Goal: Navigation & Orientation: Find specific page/section

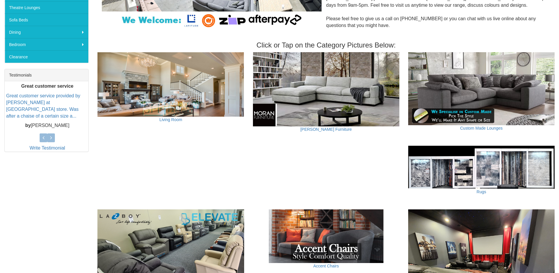
scroll to position [117, 0]
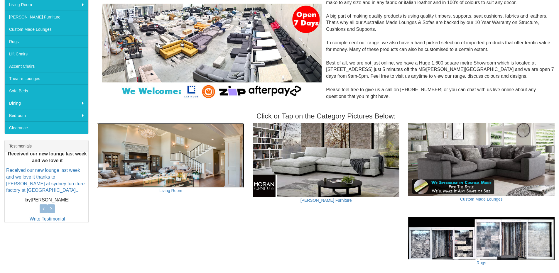
click at [155, 175] on img at bounding box center [170, 155] width 146 height 65
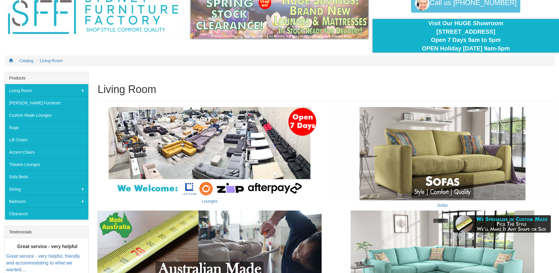
scroll to position [117, 0]
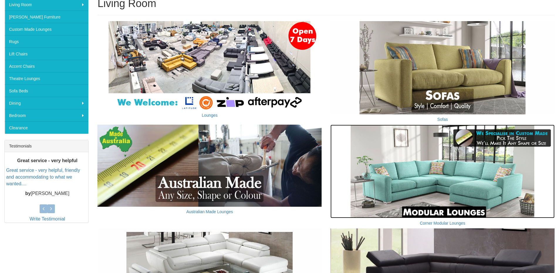
click at [459, 168] on img at bounding box center [442, 171] width 224 height 93
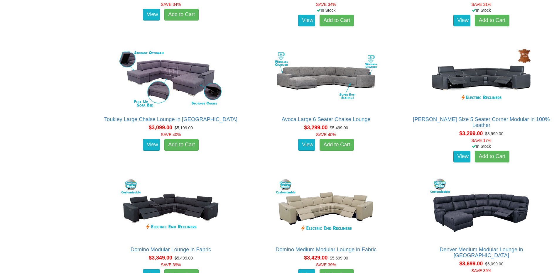
scroll to position [822, 0]
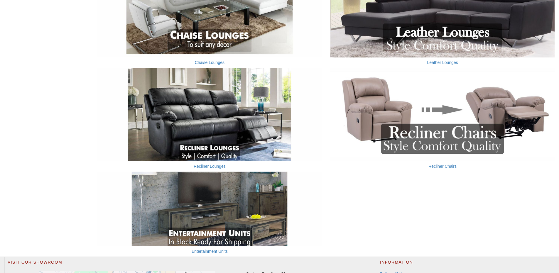
scroll to position [235, 0]
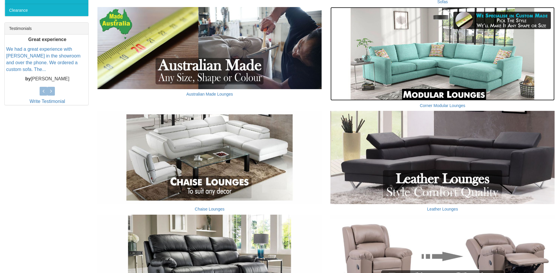
click at [457, 78] on img at bounding box center [442, 53] width 224 height 93
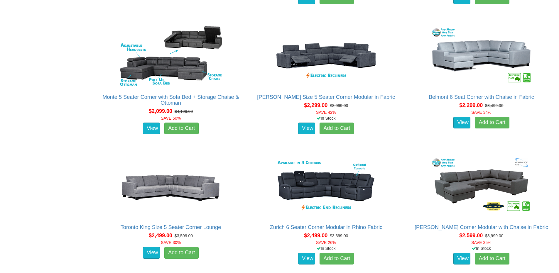
scroll to position [264, 0]
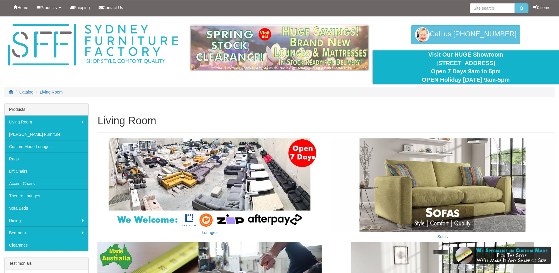
scroll to position [221, 0]
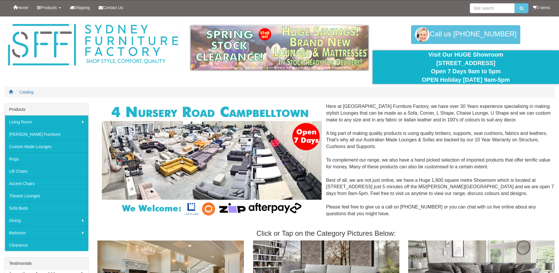
scroll to position [117, 0]
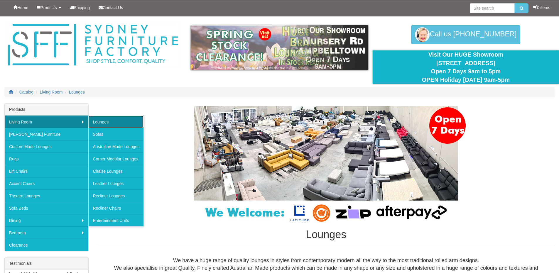
click at [118, 121] on link "Lounges" at bounding box center [115, 122] width 55 height 12
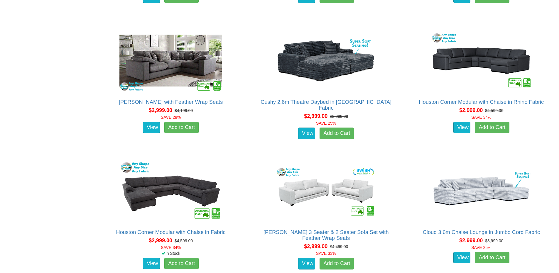
scroll to position [2230, 0]
